Goal: Navigation & Orientation: Find specific page/section

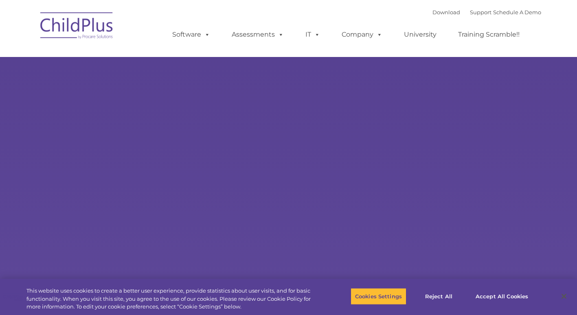
select select "MEDIUM"
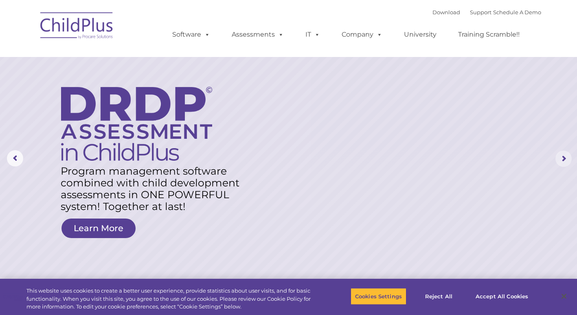
click at [562, 158] on rs-arrow at bounding box center [564, 159] width 16 height 16
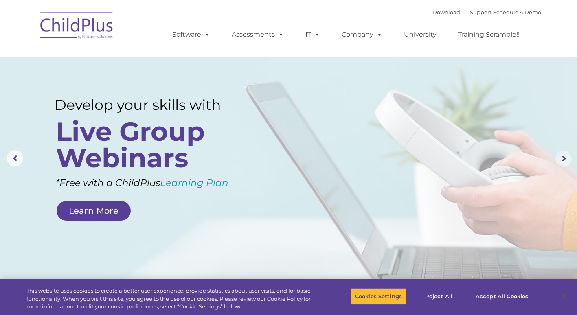
click at [562, 158] on rs-arrow at bounding box center [564, 159] width 16 height 16
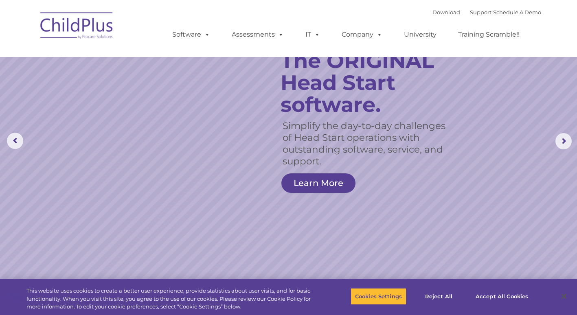
scroll to position [18, 0]
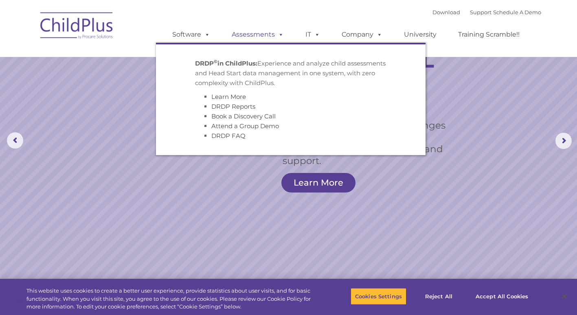
click at [263, 36] on link "Assessments" at bounding box center [258, 34] width 68 height 16
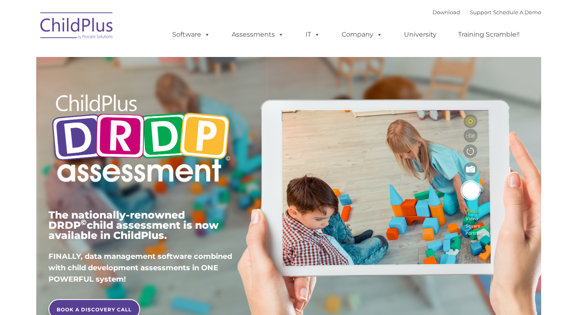
type input ""
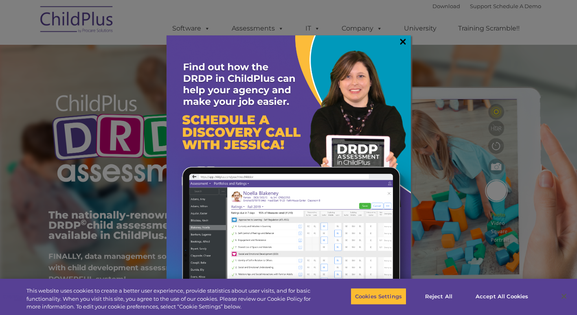
click at [403, 39] on link "×" at bounding box center [402, 41] width 9 height 8
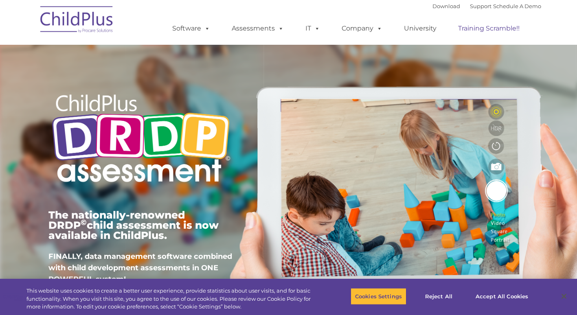
click at [483, 29] on link "Training Scramble!!" at bounding box center [489, 28] width 78 height 16
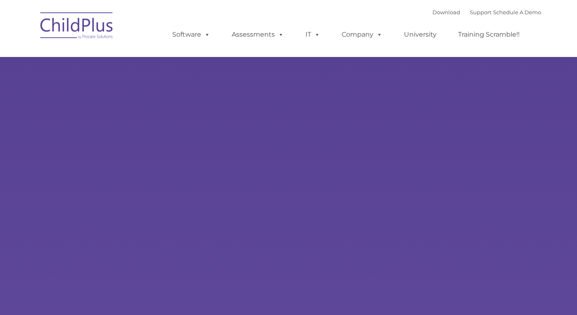
type input ""
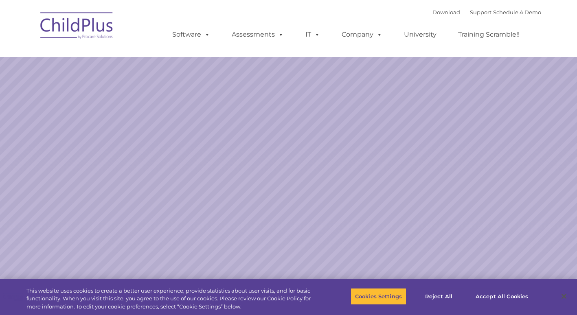
select select "MEDIUM"
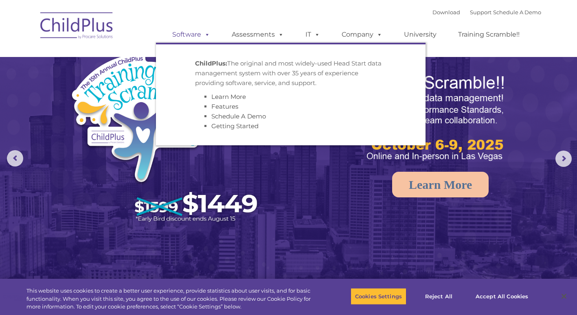
click at [206, 35] on span at bounding box center [205, 35] width 9 height 8
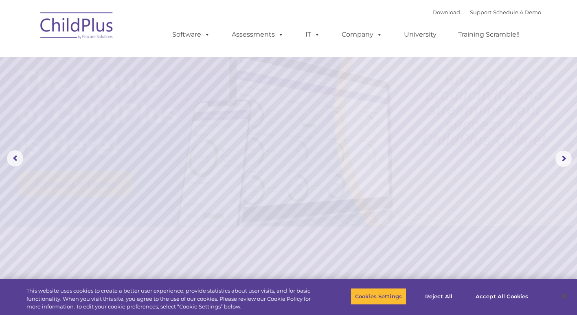
click at [469, 49] on ul "Software ChildPlus: The original and most widely-used Head Start data managemen…" at bounding box center [348, 34] width 385 height 33
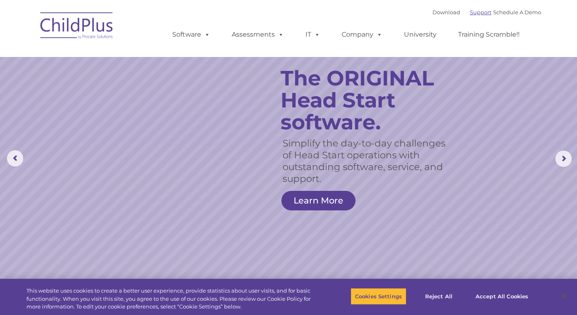
click at [474, 10] on link "Support" at bounding box center [481, 12] width 22 height 7
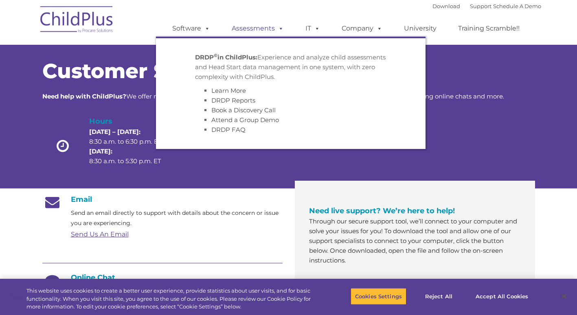
click at [279, 31] on span at bounding box center [279, 28] width 9 height 8
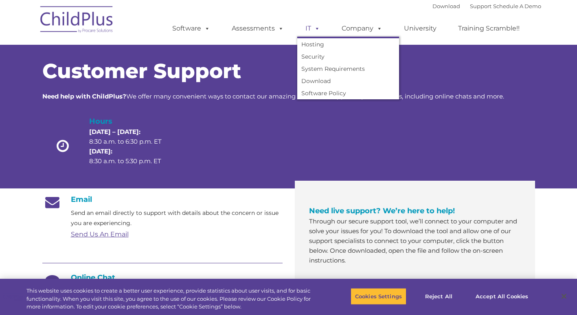
click at [316, 29] on span at bounding box center [315, 28] width 9 height 8
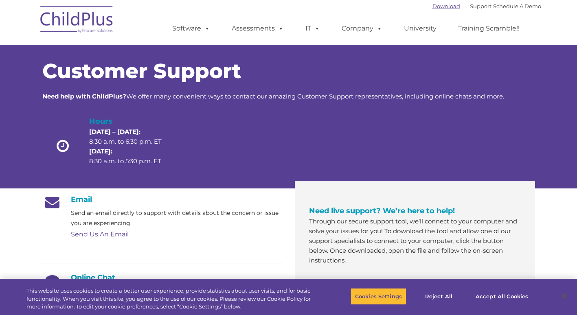
click at [433, 6] on link "Download" at bounding box center [447, 6] width 28 height 7
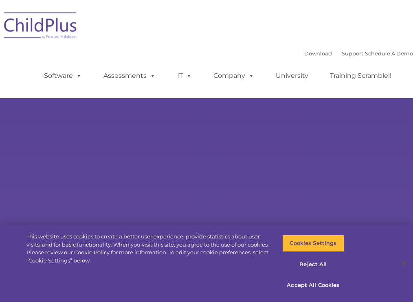
type input ""
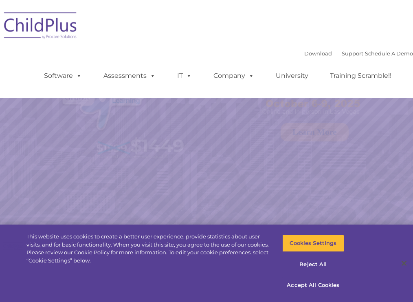
select select "MEDIUM"
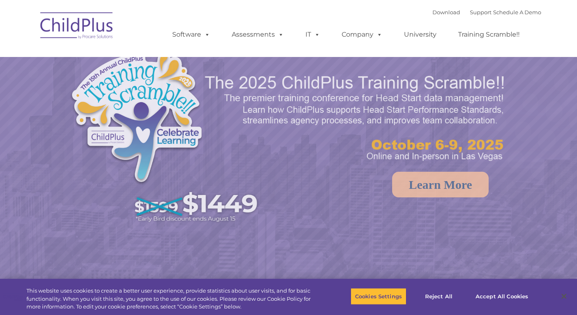
select select "MEDIUM"
